Goal: Communication & Community: Participate in discussion

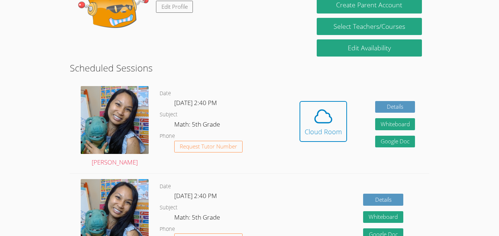
scroll to position [147, 0]
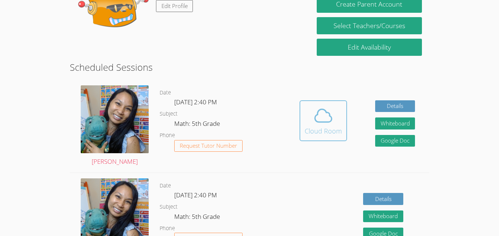
click at [332, 135] on div "Cloud Room" at bounding box center [322, 131] width 37 height 10
click at [313, 116] on icon at bounding box center [323, 116] width 20 height 20
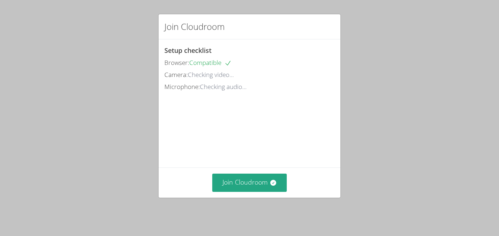
click at [498, 134] on div "Join Cloudroom Setup checklist Browser: Compatible Camera: Checking video... Mi…" at bounding box center [249, 118] width 499 height 236
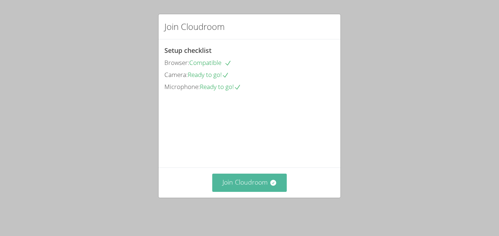
click at [226, 189] on button "Join Cloudroom" at bounding box center [249, 183] width 75 height 18
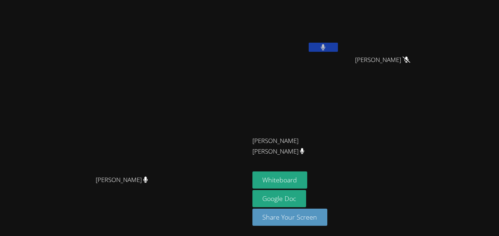
click at [70, 35] on video at bounding box center [125, 103] width 110 height 137
click at [338, 47] on button at bounding box center [322, 47] width 29 height 9
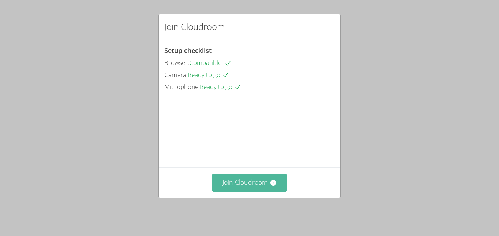
click at [233, 185] on button "Join Cloudroom" at bounding box center [249, 183] width 75 height 18
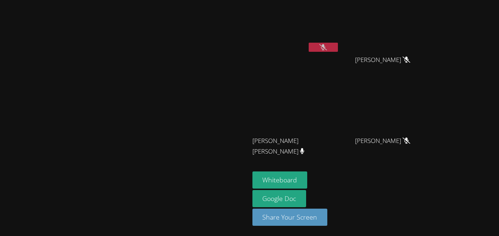
click at [432, 233] on aside "KAMILAH SANTOS Brandon Malvaez Brandon Malvaez ESTEVAN JR ADAME CASILLAS ESTEVA…" at bounding box center [340, 118] width 183 height 236
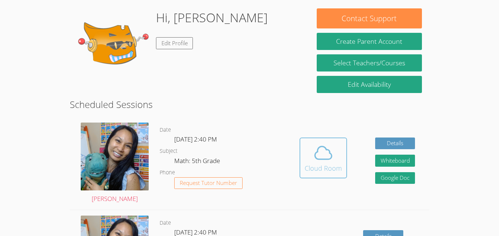
scroll to position [111, 0]
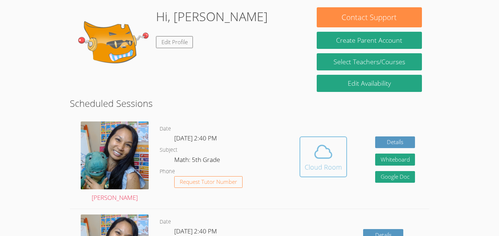
click at [332, 165] on div "Cloud Room" at bounding box center [322, 167] width 37 height 10
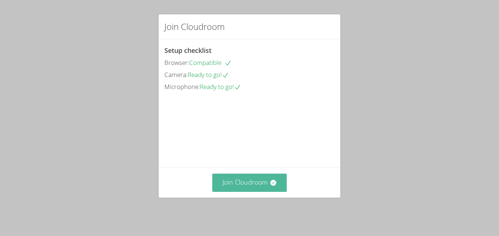
click at [237, 188] on button "Join Cloudroom" at bounding box center [249, 183] width 75 height 18
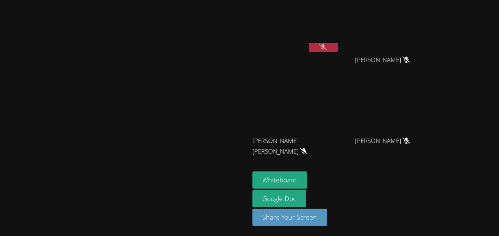
click at [327, 50] on icon at bounding box center [323, 47] width 8 height 6
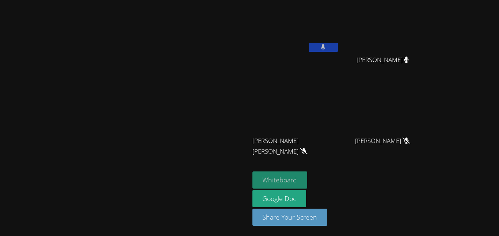
click at [307, 179] on button "Whiteboard" at bounding box center [279, 180] width 55 height 17
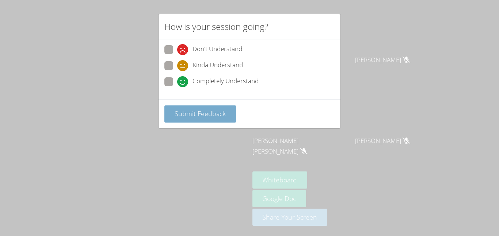
click at [192, 111] on span "Submit Feedback" at bounding box center [200, 113] width 51 height 9
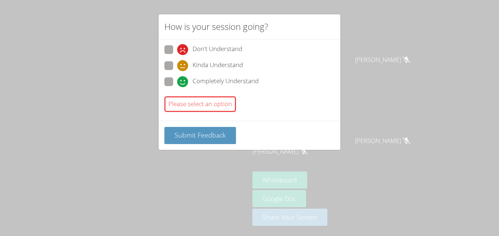
click at [177, 71] on span at bounding box center [177, 71] width 0 height 0
click at [177, 68] on input "Kinda Understand" at bounding box center [180, 64] width 6 height 6
radio input "true"
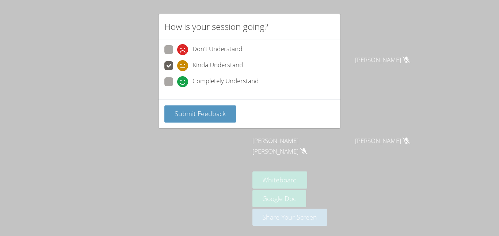
click at [177, 87] on span at bounding box center [177, 87] width 0 height 0
click at [177, 82] on input "Completely Understand" at bounding box center [180, 80] width 6 height 6
radio input "true"
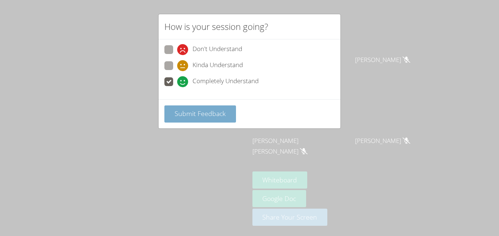
click at [183, 116] on span "Submit Feedback" at bounding box center [200, 113] width 51 height 9
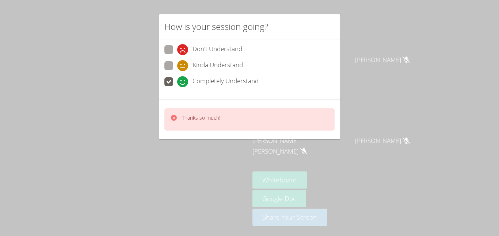
click at [152, 48] on div "How is your session going? Don't Understand Kinda Understand Completely Underst…" at bounding box center [249, 118] width 499 height 236
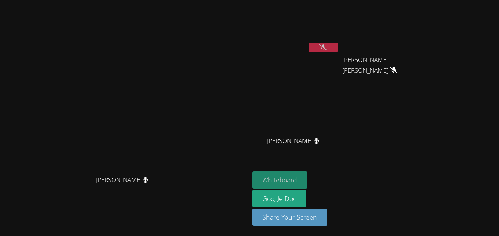
click at [307, 180] on button "Whiteboard" at bounding box center [279, 180] width 55 height 17
click at [327, 50] on icon at bounding box center [323, 47] width 8 height 6
